Goal: Task Accomplishment & Management: Use online tool/utility

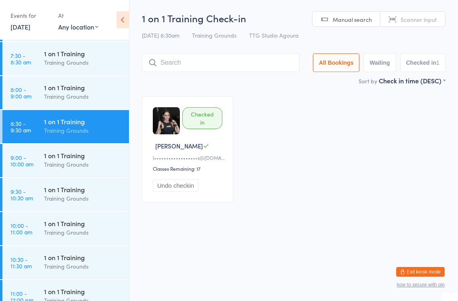
scroll to position [240, 0]
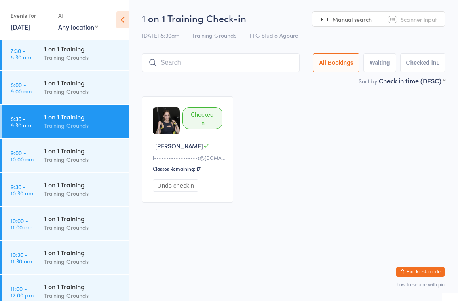
click at [185, 186] on button "Undo checkin" at bounding box center [176, 185] width 46 height 13
click at [83, 154] on div "1 on 1 Training" at bounding box center [83, 150] width 78 height 9
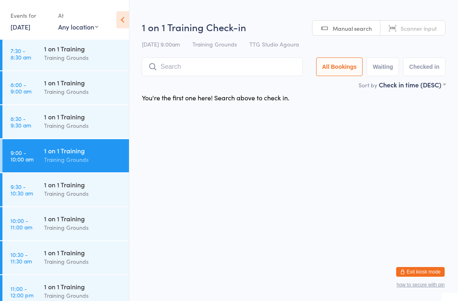
click at [100, 188] on div "1 on 1 Training" at bounding box center [83, 184] width 78 height 9
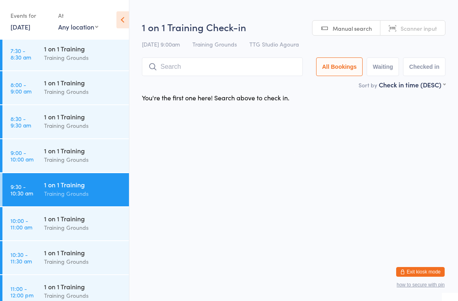
click at [225, 72] on input "search" at bounding box center [222, 66] width 161 height 19
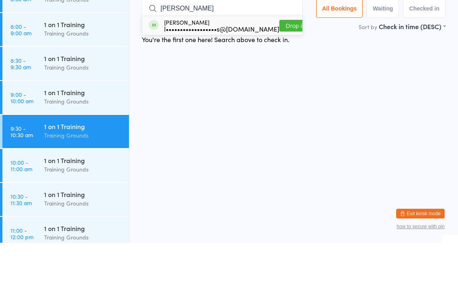
type input "Jess"
click at [191, 84] on div "l••••••••••••••••••s@[DOMAIN_NAME]" at bounding box center [221, 87] width 115 height 6
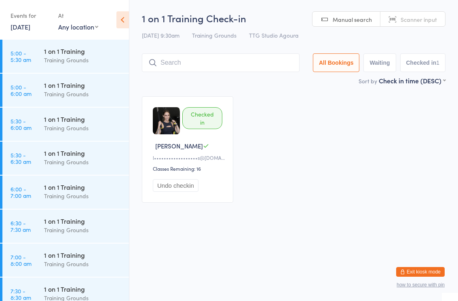
click at [252, 232] on html "You have now entered Kiosk Mode. Members will be able to check themselves in us…" at bounding box center [229, 150] width 458 height 301
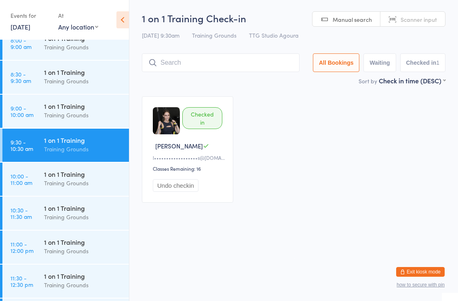
scroll to position [286, 0]
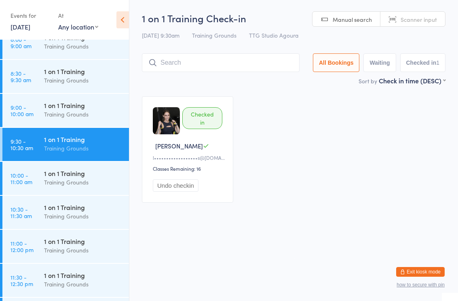
click at [62, 110] on div "1 on 1 Training" at bounding box center [83, 105] width 78 height 9
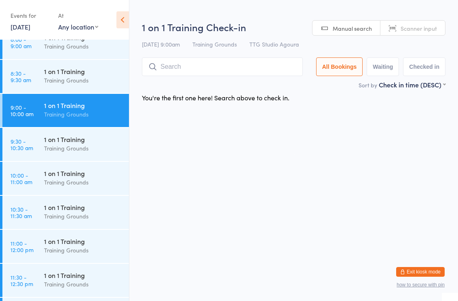
click at [53, 83] on div "Training Grounds" at bounding box center [83, 80] width 78 height 9
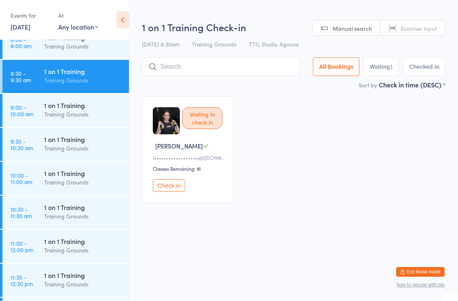
click at [227, 67] on input "search" at bounding box center [221, 66] width 158 height 19
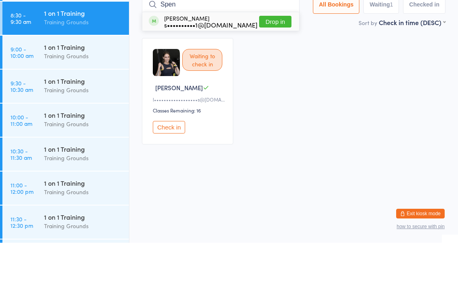
type input "Spen"
click at [275, 74] on button "Drop in" at bounding box center [275, 80] width 32 height 12
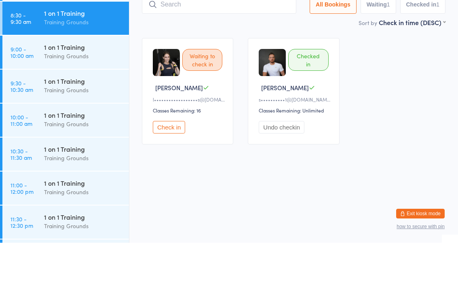
click at [408, 111] on div "Waiting to check in Jessi L l••••••••••••••••••s@gmail.com Classes Remaining: 1…" at bounding box center [294, 149] width 318 height 121
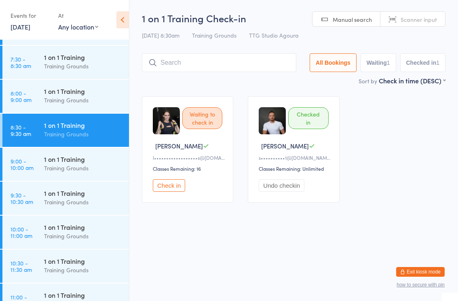
scroll to position [231, 0]
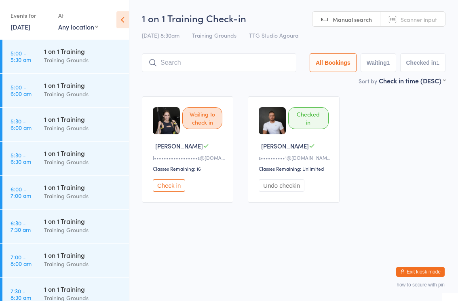
click at [202, 234] on html "You have now entered Kiosk Mode. Members will be able to check themselves in us…" at bounding box center [229, 150] width 458 height 301
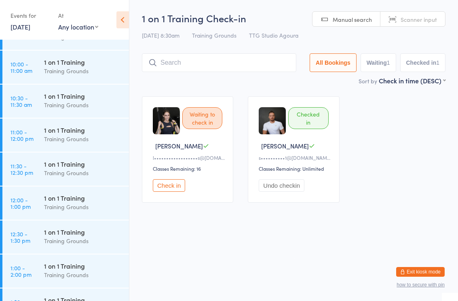
scroll to position [396, 0]
click at [62, 65] on div "1 on 1 Training" at bounding box center [83, 62] width 78 height 9
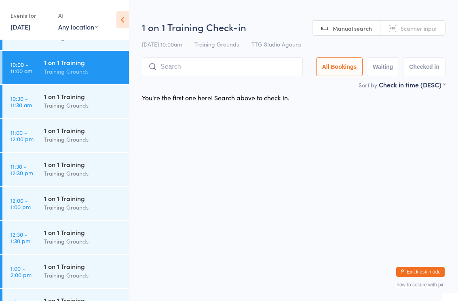
click at [184, 62] on input "search" at bounding box center [222, 66] width 161 height 19
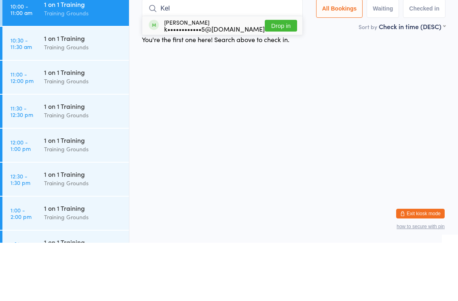
type input "Kel"
click at [280, 78] on button "Drop in" at bounding box center [281, 84] width 32 height 12
